Goal: Task Accomplishment & Management: Use online tool/utility

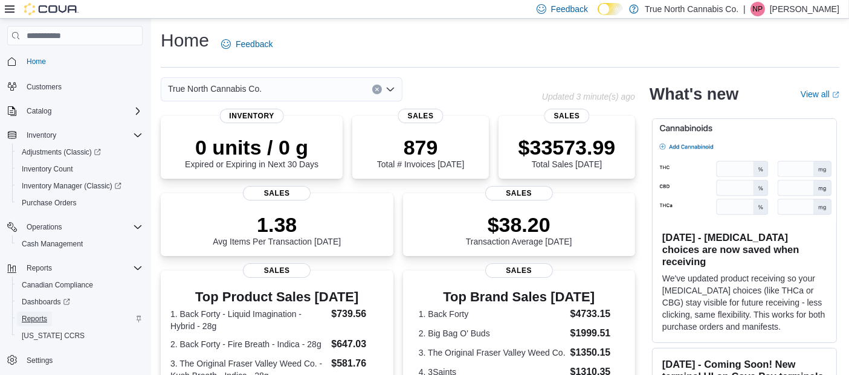
click at [34, 318] on span "Reports" at bounding box center [34, 319] width 25 height 10
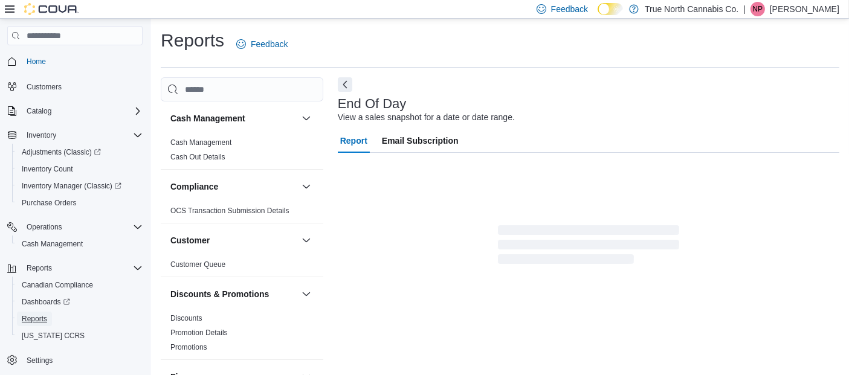
scroll to position [17, 0]
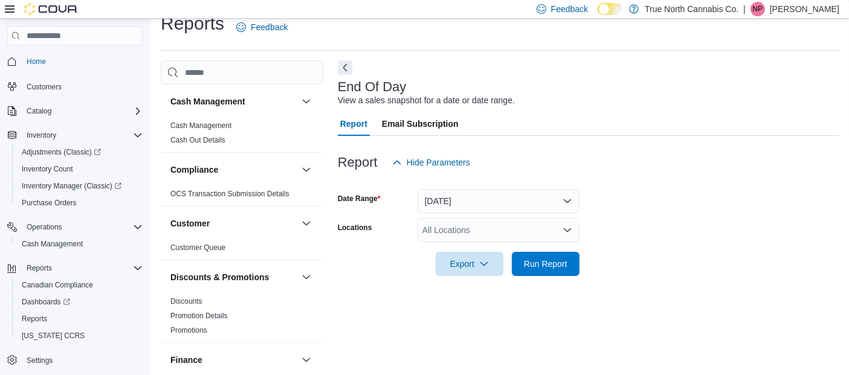
click at [478, 230] on div "All Locations" at bounding box center [499, 230] width 162 height 24
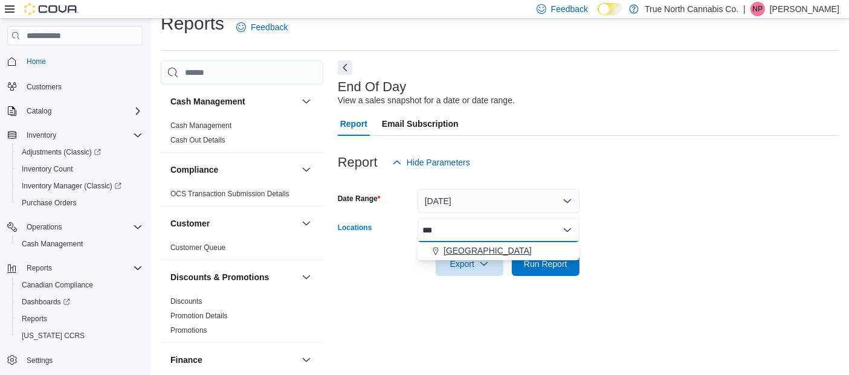
type input "***"
click at [455, 251] on span "[GEOGRAPHIC_DATA]" at bounding box center [488, 251] width 88 height 12
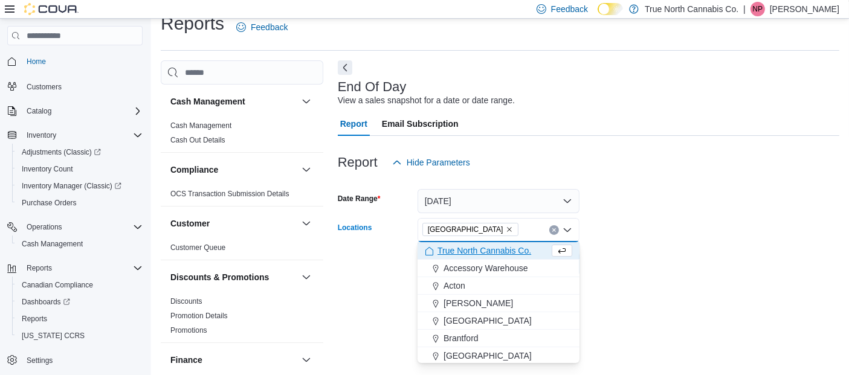
click at [600, 236] on form "Date Range [DATE] Locations [GEOGRAPHIC_DATA] Combo box. Selected. [GEOGRAPHIC_…" at bounding box center [589, 226] width 502 height 102
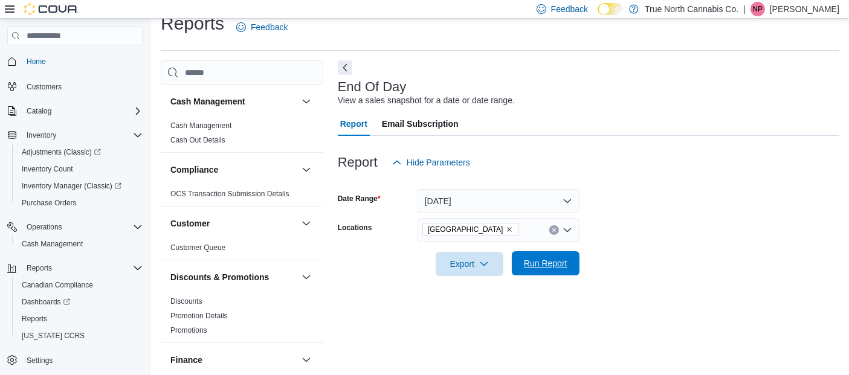
click at [555, 264] on span "Run Report" at bounding box center [546, 264] width 44 height 12
